Goal: Information Seeking & Learning: Learn about a topic

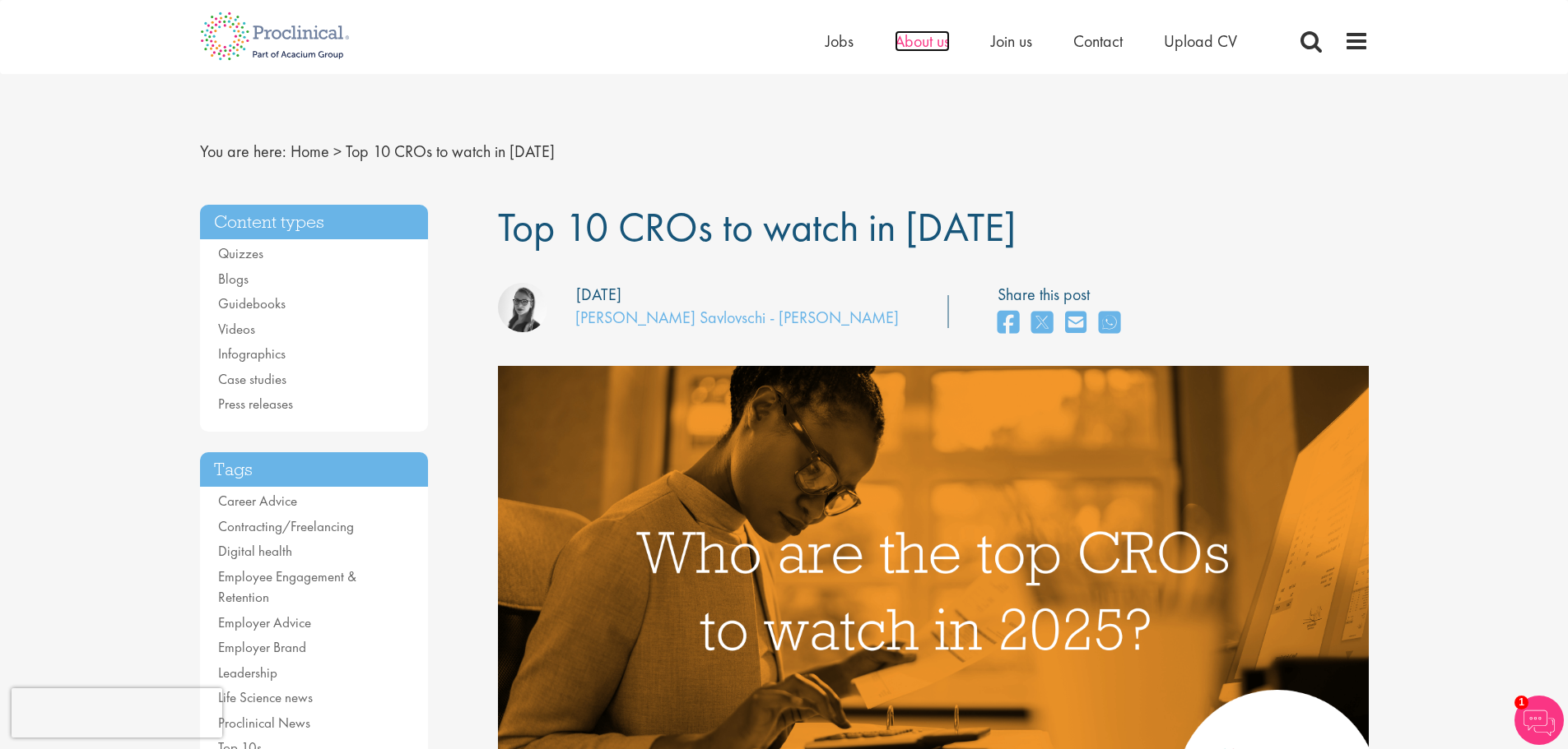
click at [912, 39] on span "About us" at bounding box center [922, 41] width 55 height 21
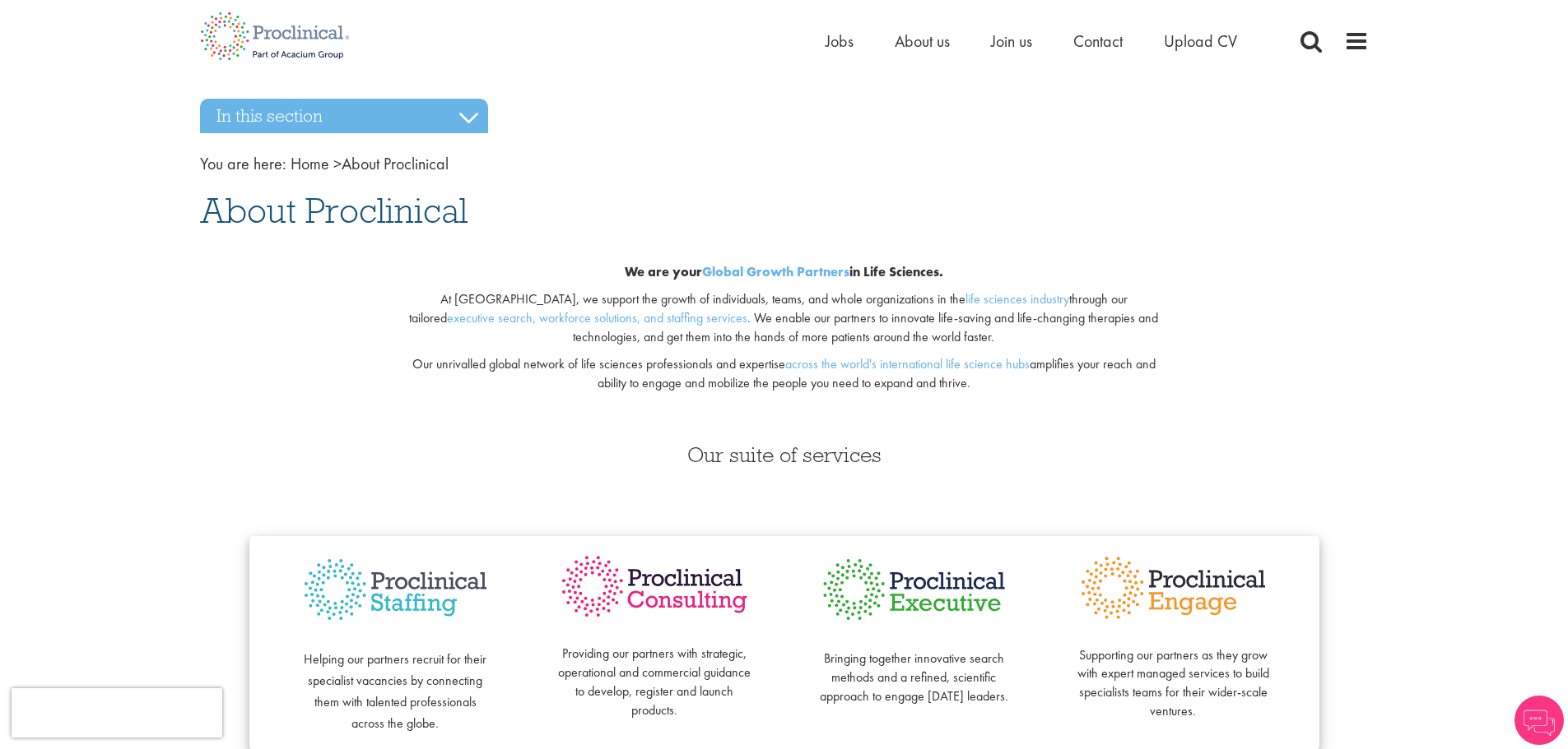
scroll to position [82, 0]
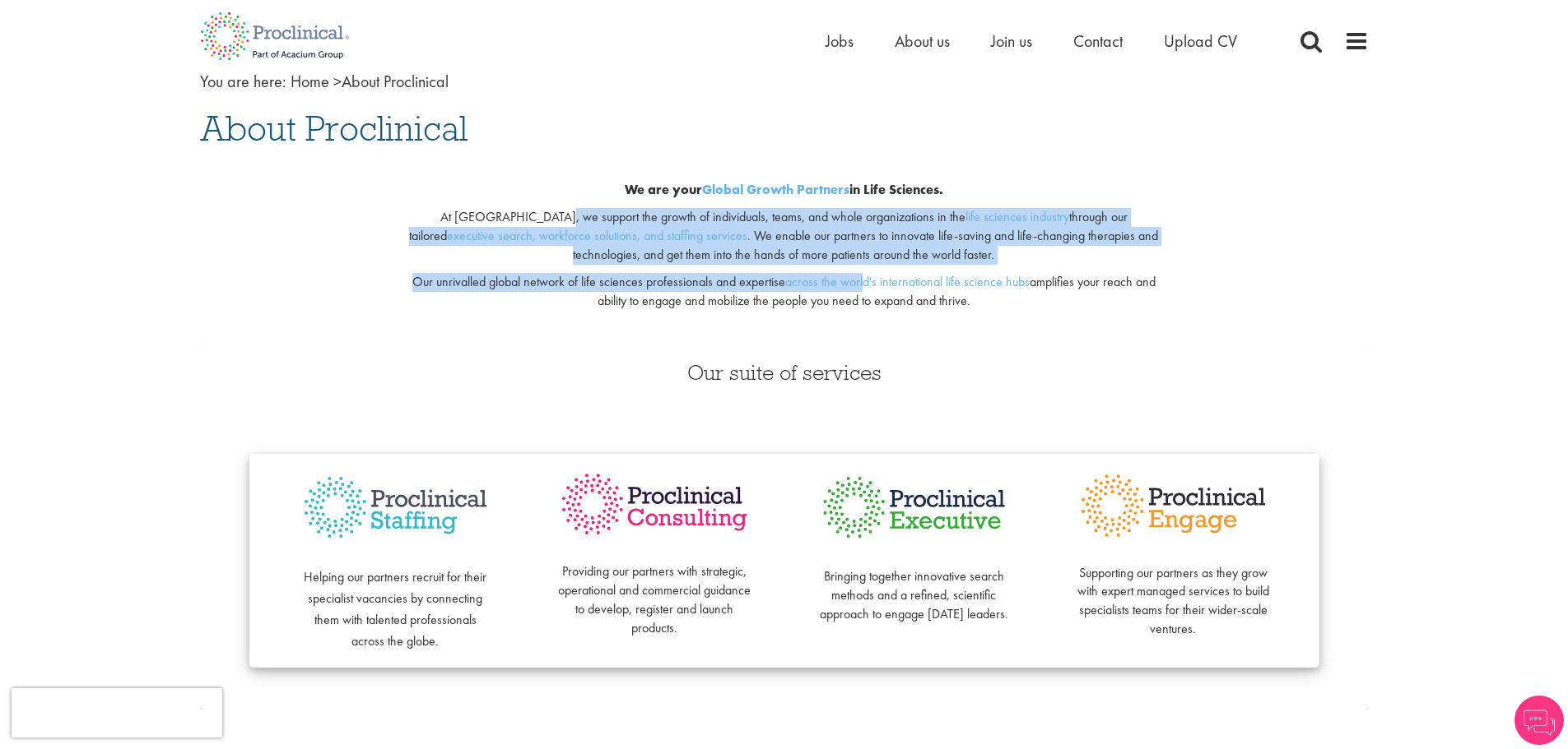
drag, startPoint x: 501, startPoint y: 219, endPoint x: 865, endPoint y: 271, distance: 367.7
click at [865, 271] on div "We are your Global Growth Partners in Life Sciences. At [GEOGRAPHIC_DATA], we s…" at bounding box center [784, 250] width 796 height 191
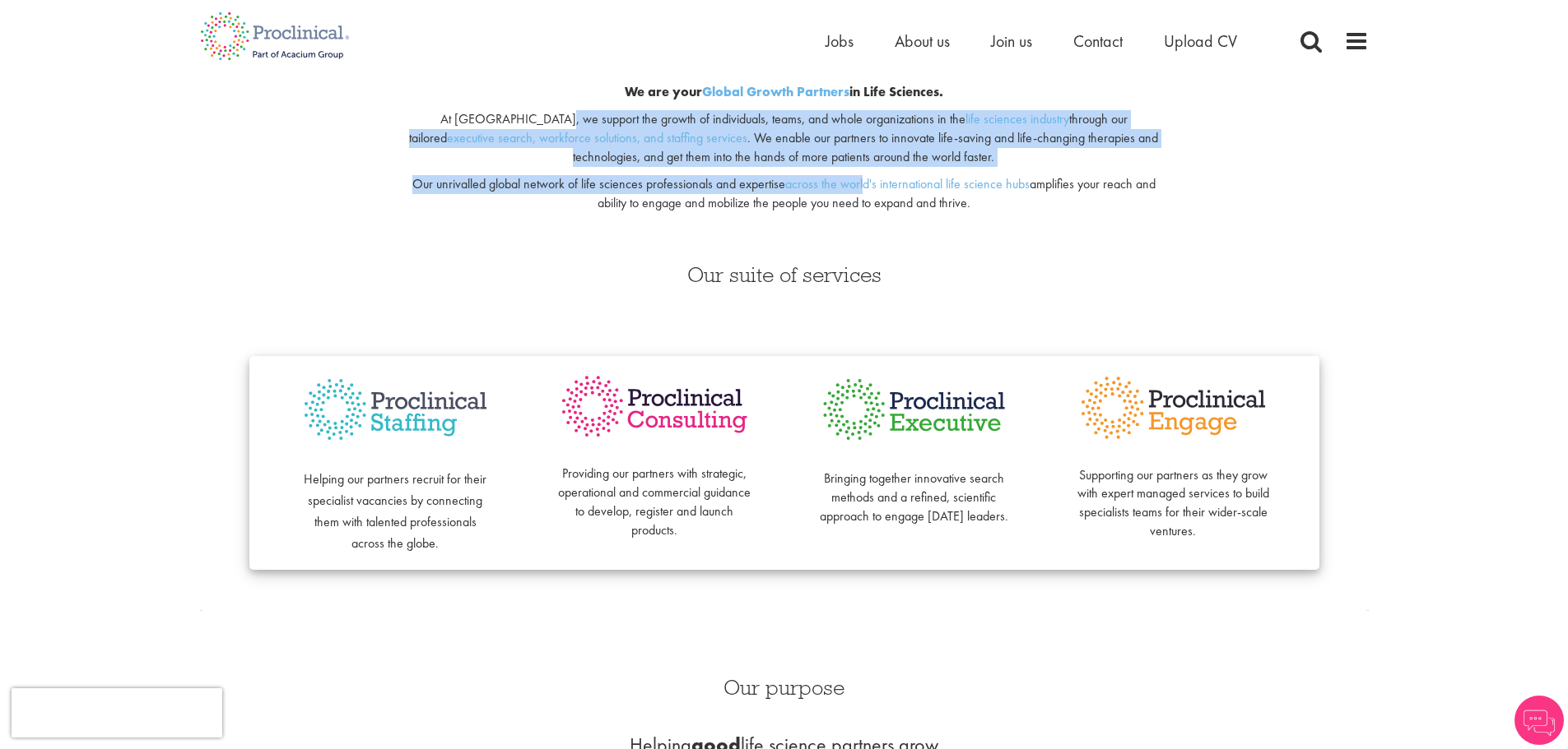
scroll to position [412, 0]
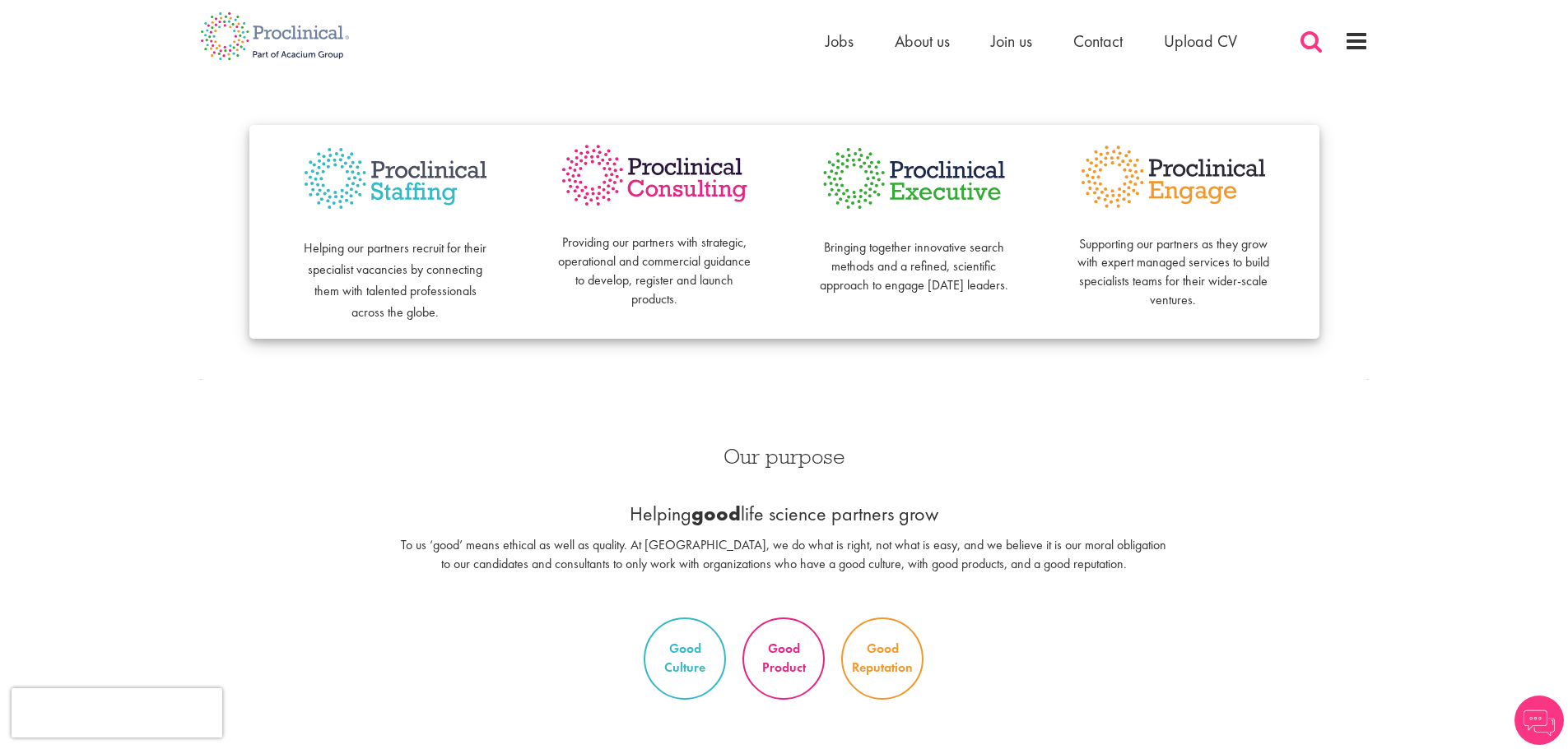
click at [1322, 43] on span at bounding box center [1311, 41] width 25 height 25
click at [1353, 42] on span at bounding box center [1356, 41] width 25 height 25
click at [1356, 39] on span at bounding box center [1356, 41] width 25 height 25
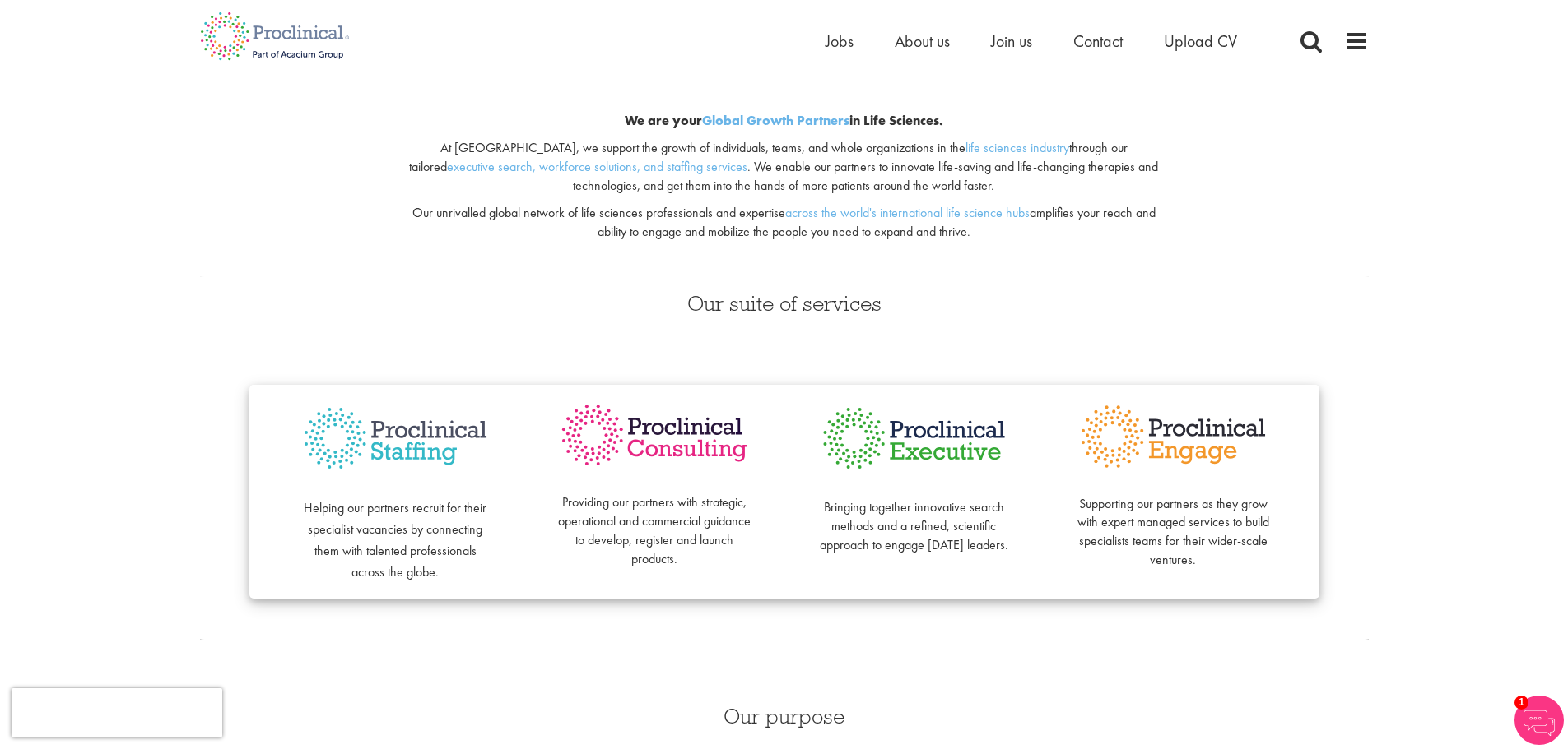
scroll to position [0, 0]
